Goal: Transaction & Acquisition: Purchase product/service

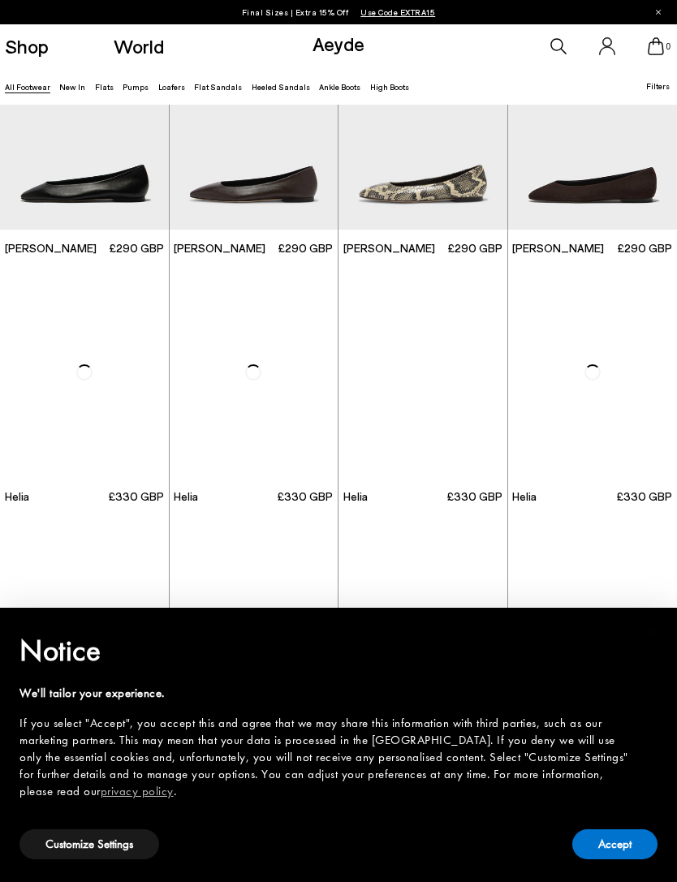
scroll to position [1578, 0]
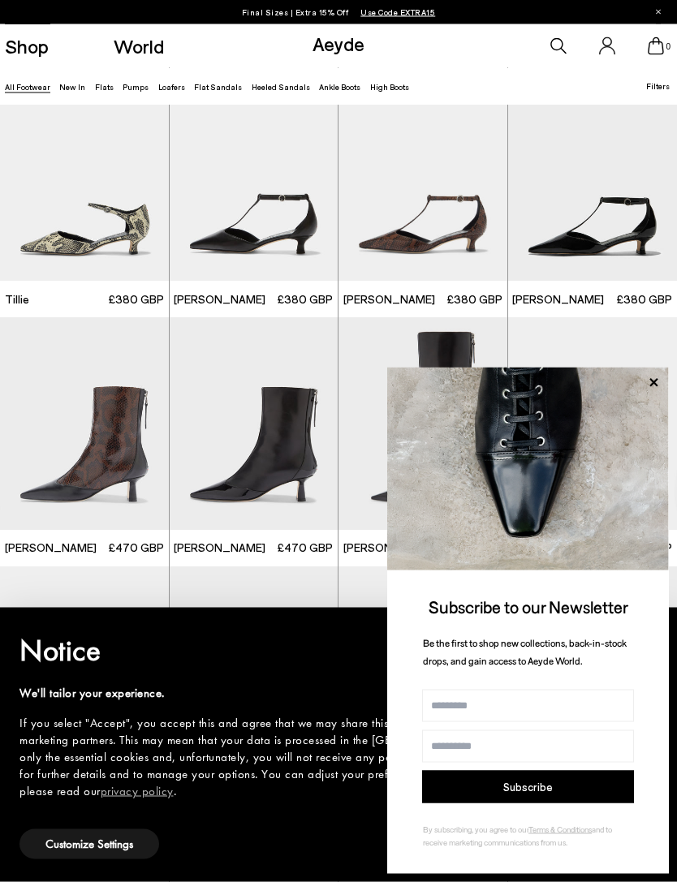
scroll to position [2770, 0]
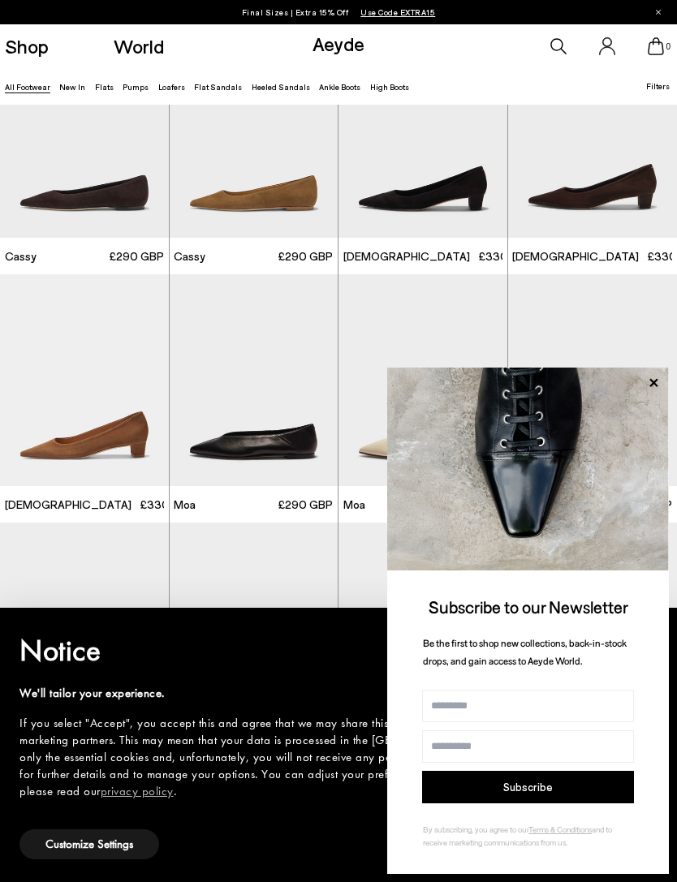
scroll to position [3875, 0]
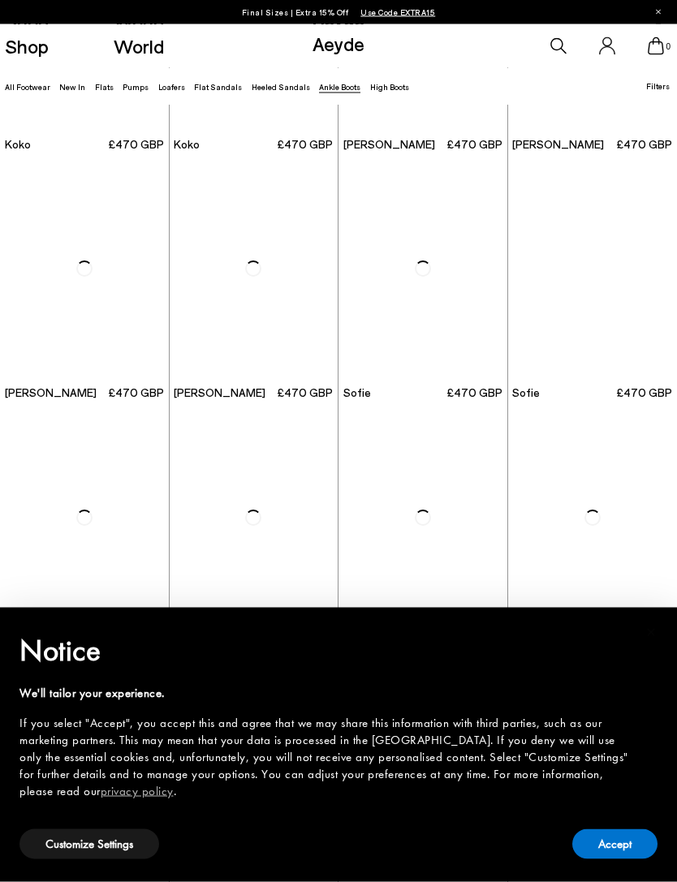
scroll to position [699, 0]
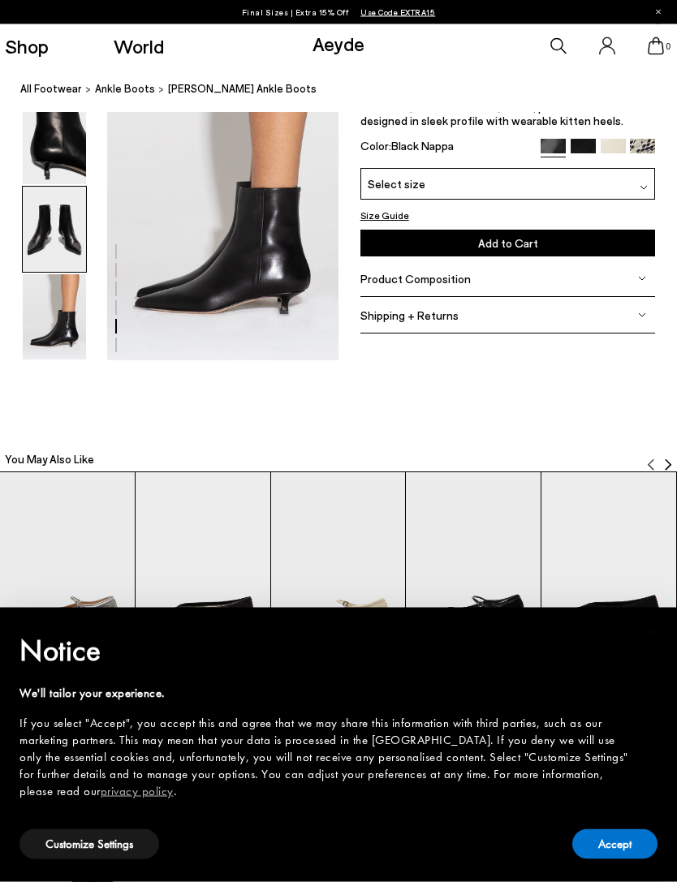
scroll to position [1665, 0]
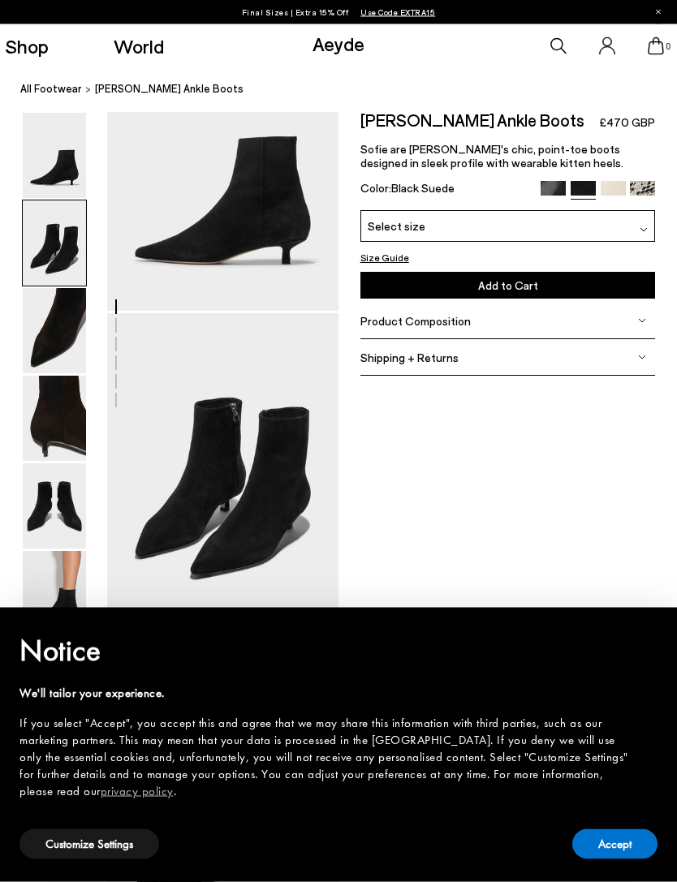
scroll to position [110, 0]
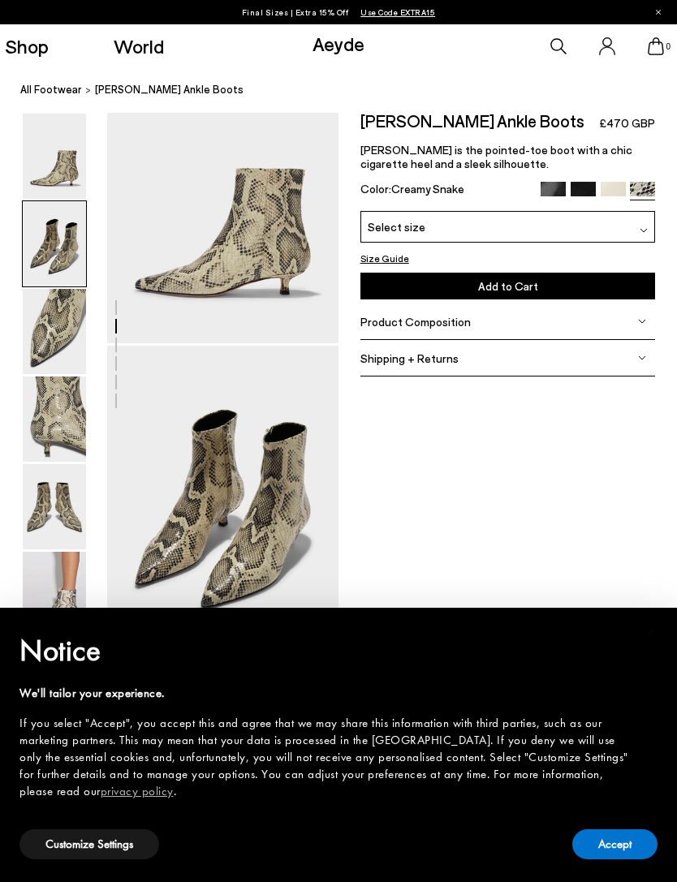
scroll to position [130, 0]
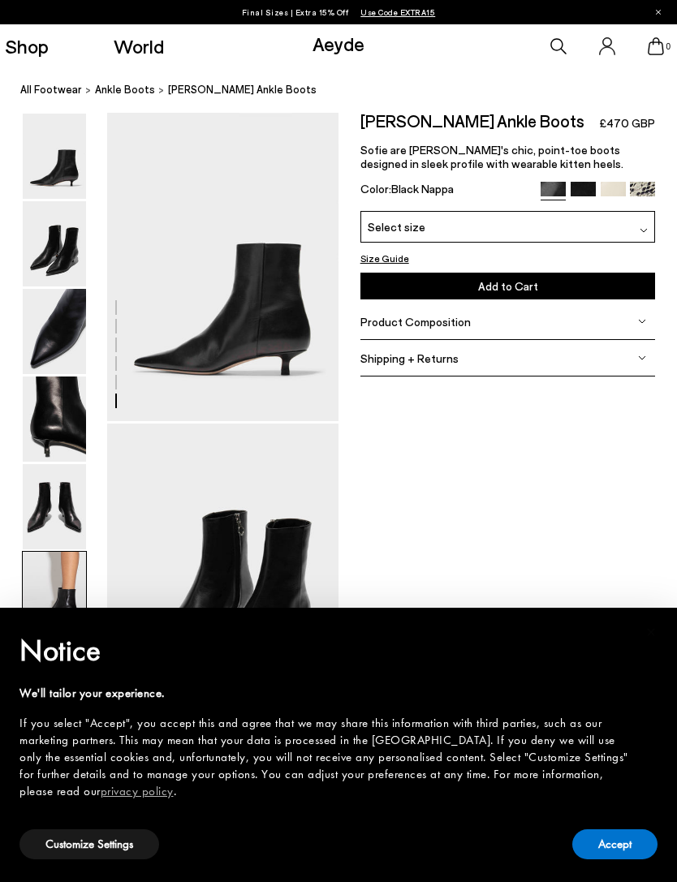
scroll to position [1665, 0]
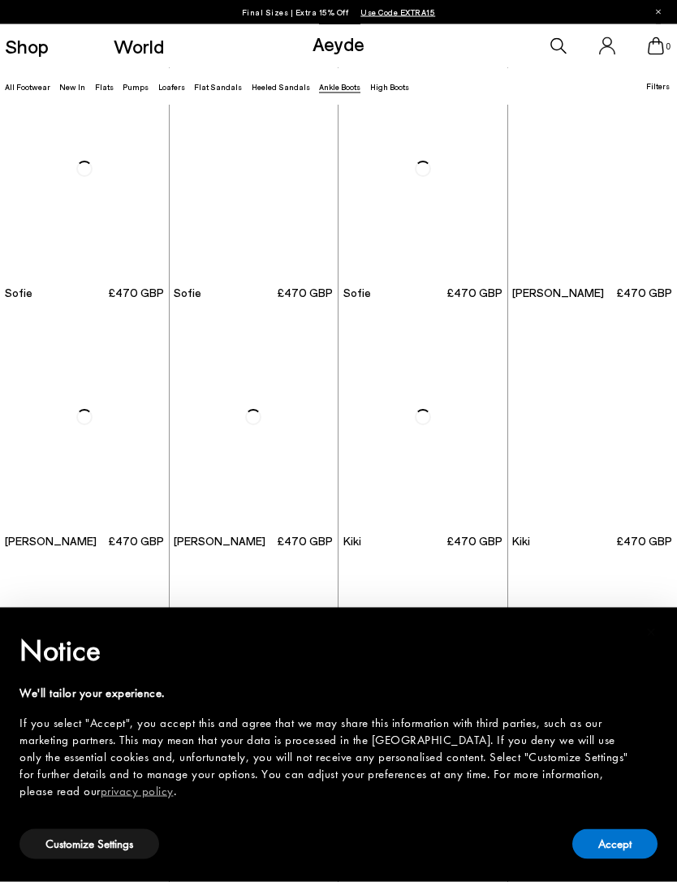
scroll to position [1037, 0]
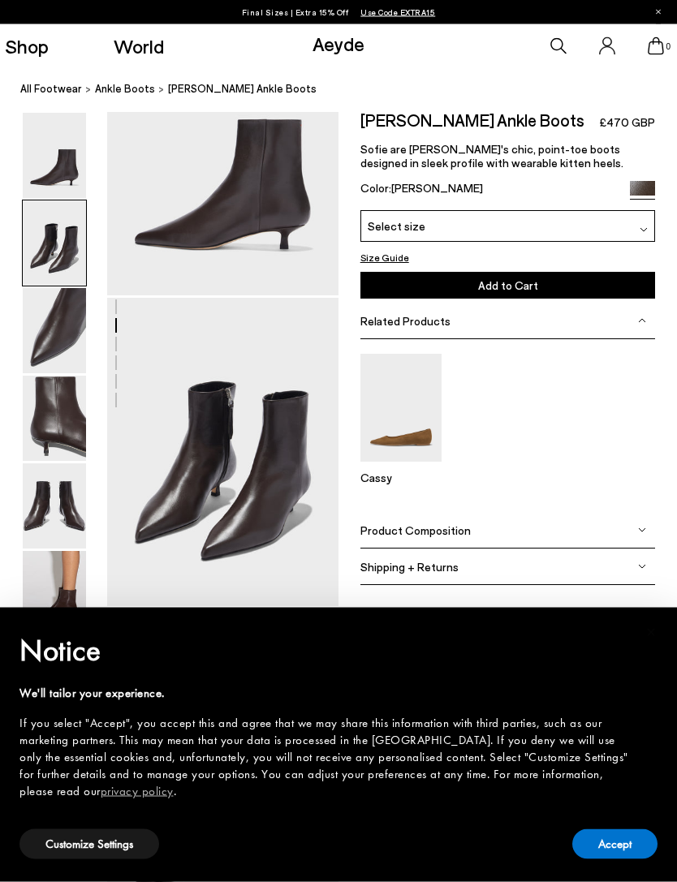
scroll to position [126, 0]
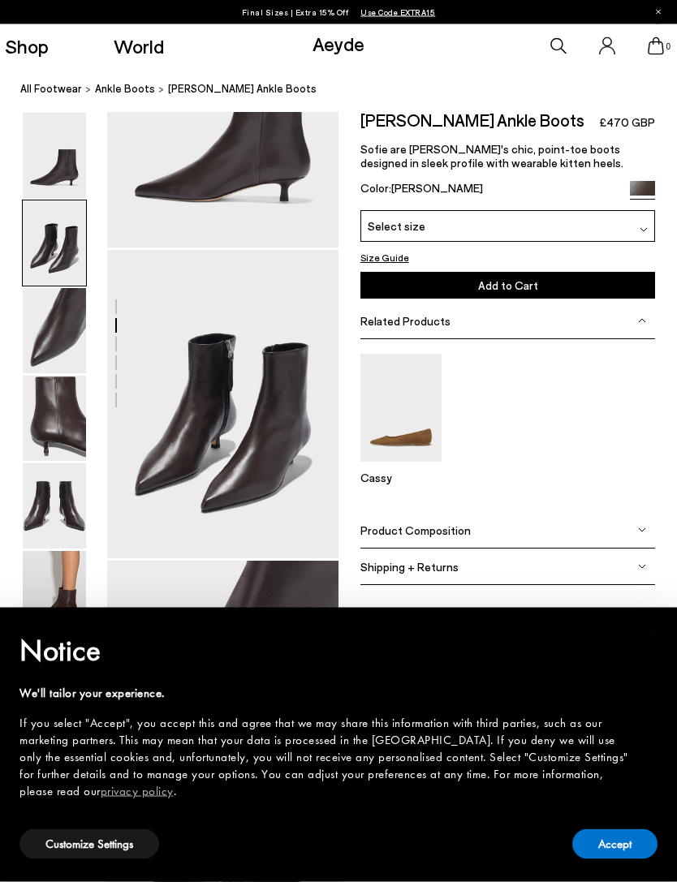
click at [85, 617] on img at bounding box center [54, 594] width 63 height 85
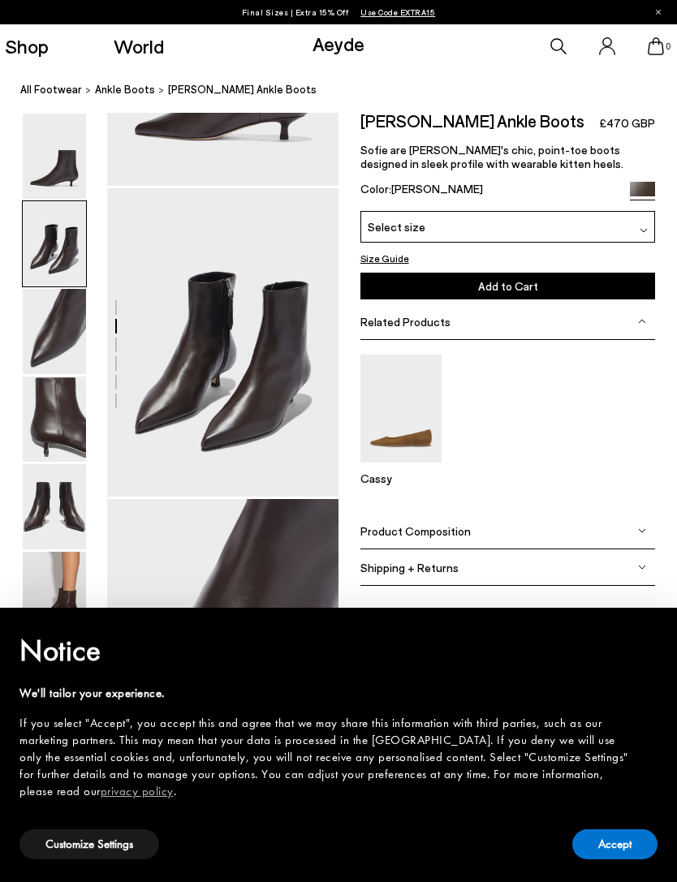
scroll to position [0, 0]
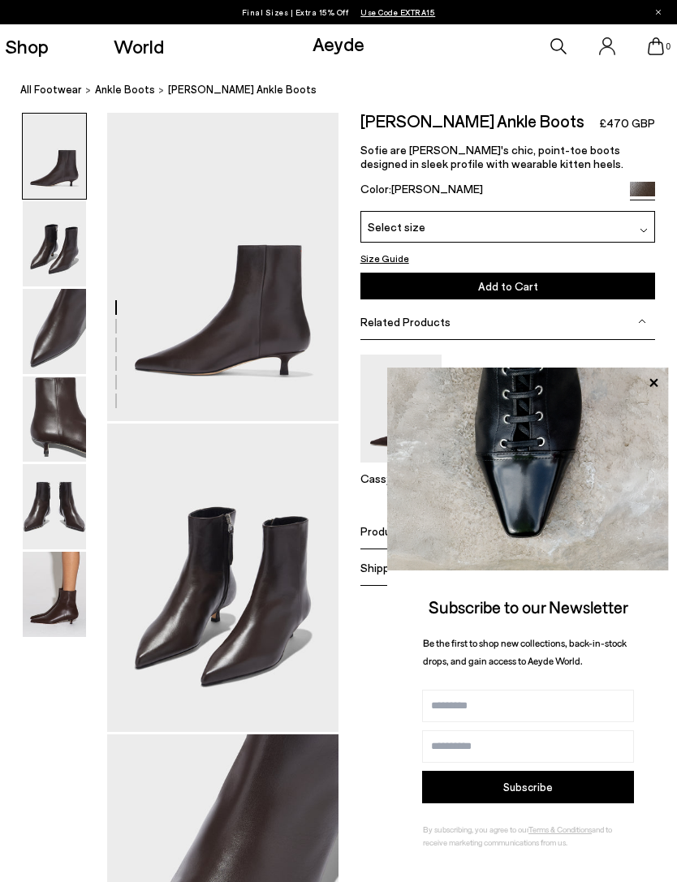
click at [63, 582] on img at bounding box center [54, 594] width 63 height 85
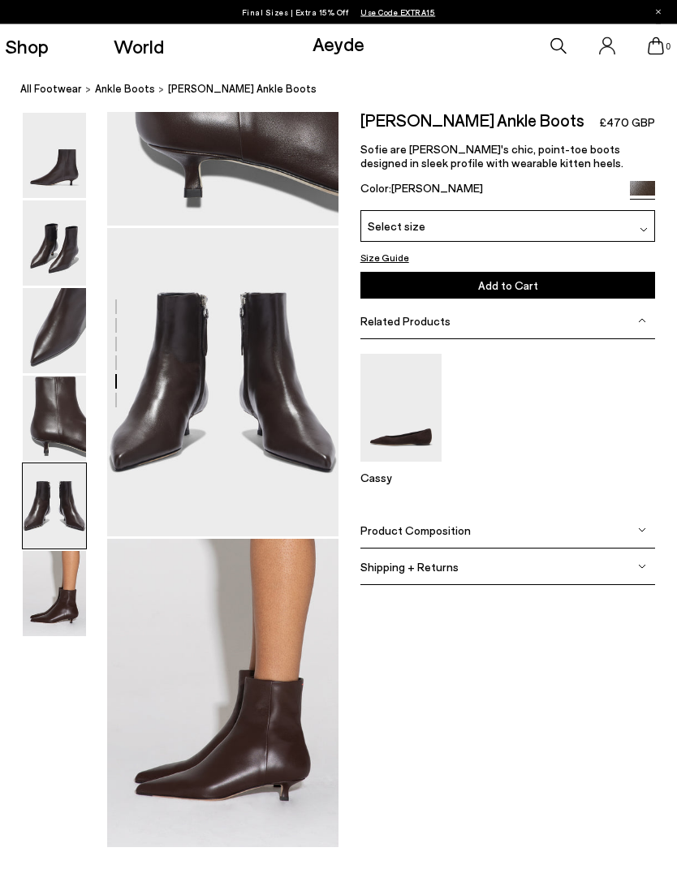
scroll to position [1128, 0]
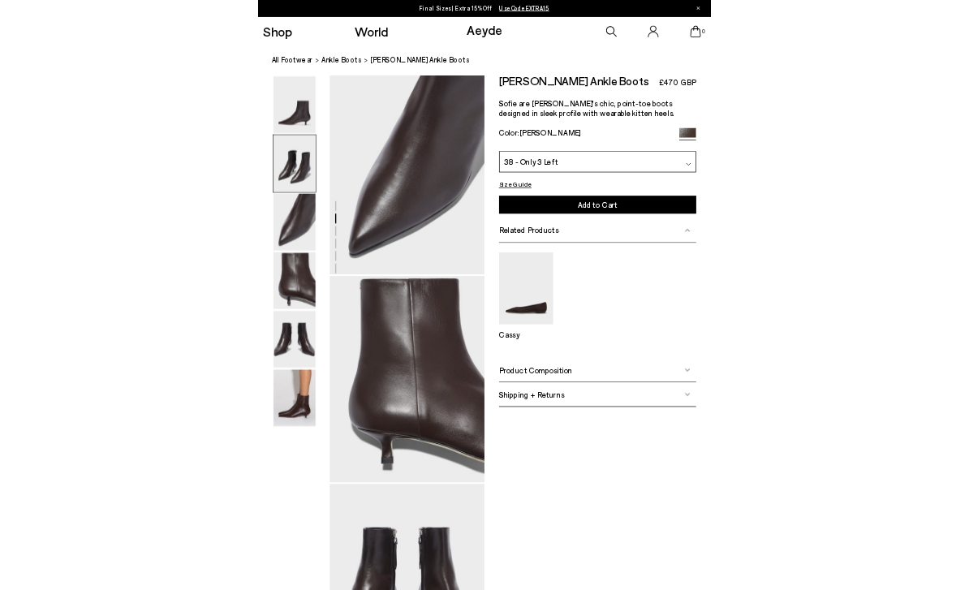
scroll to position [779, 0]
